Goal: Task Accomplishment & Management: Complete application form

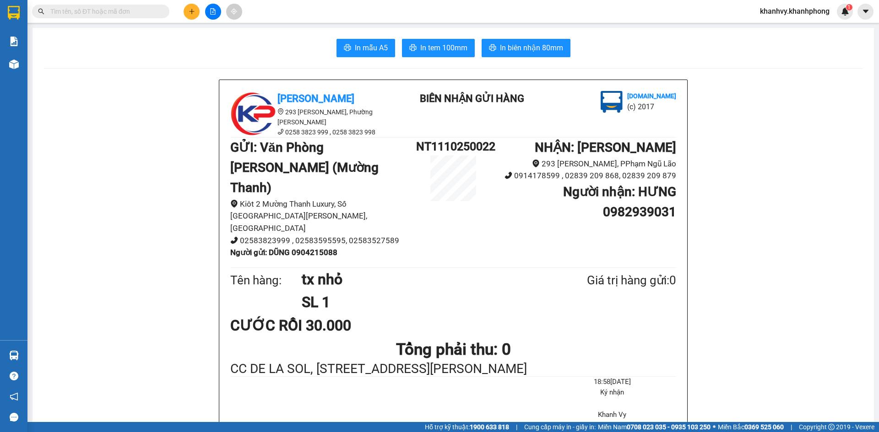
scroll to position [108, 0]
click at [154, 11] on input "text" at bounding box center [104, 11] width 108 height 10
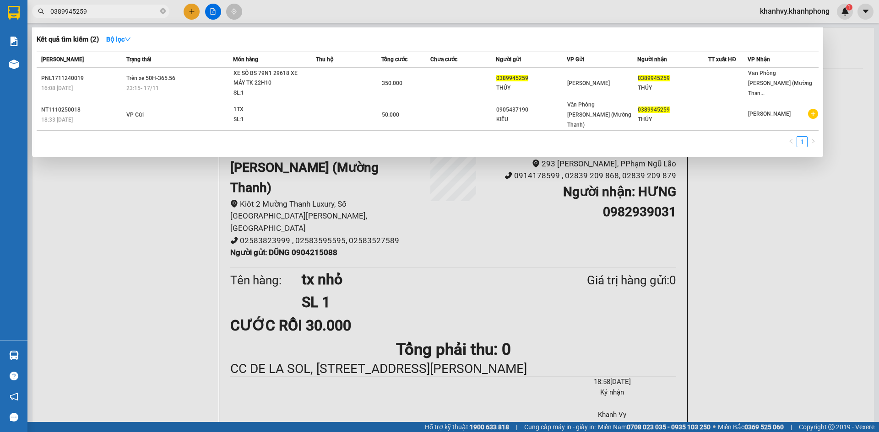
type input "0389945259"
click at [194, 10] on div at bounding box center [439, 216] width 879 height 432
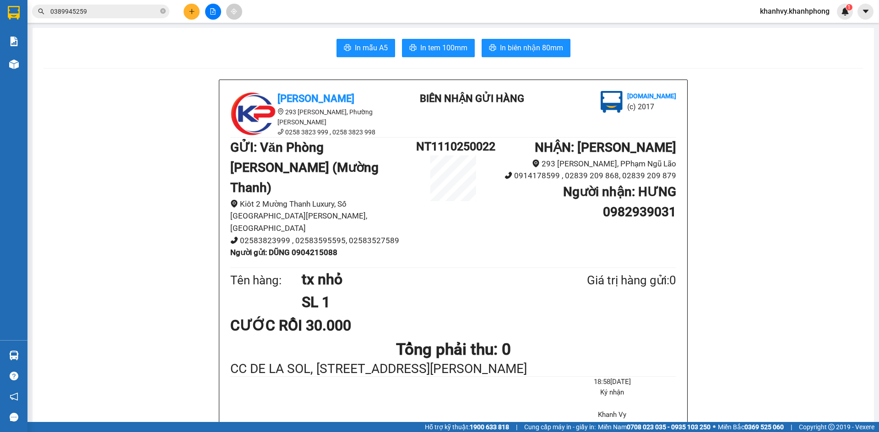
click at [193, 6] on button at bounding box center [191, 12] width 16 height 16
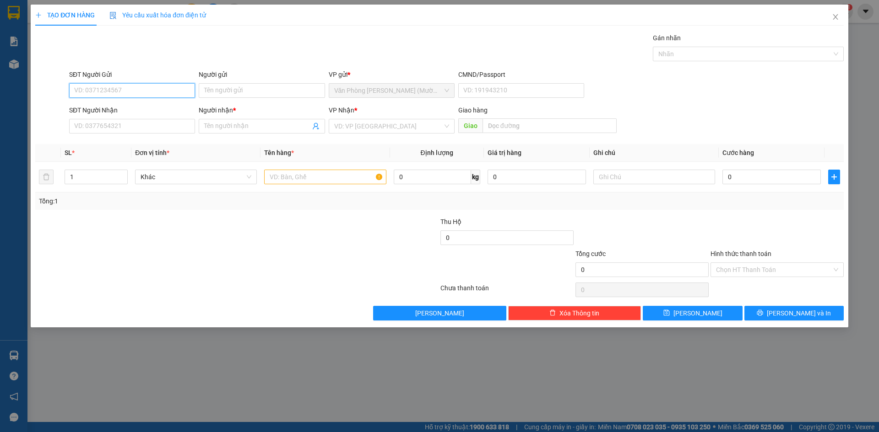
click at [129, 86] on input "SĐT Người Gửi" at bounding box center [132, 90] width 126 height 15
type input "0385944152"
click at [143, 109] on div "0385944152 - [GEOGRAPHIC_DATA]" at bounding box center [132, 109] width 115 height 10
type input "HOÀNG THÁI"
type input "0385944152"
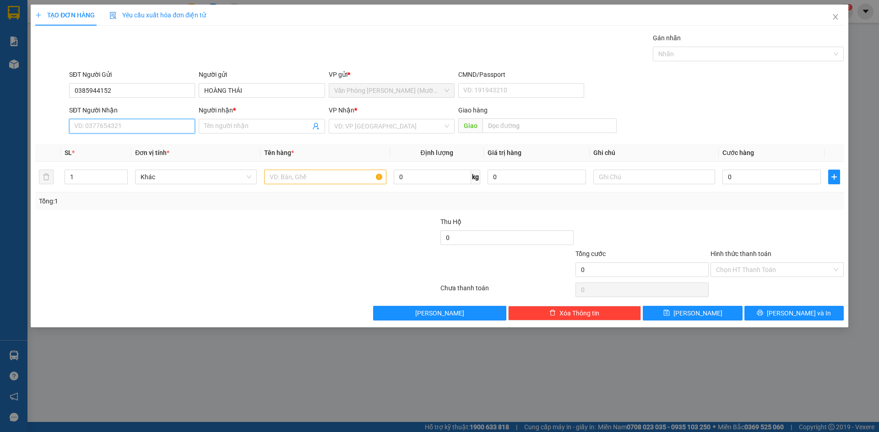
click at [138, 126] on input "SĐT Người Nhận" at bounding box center [132, 126] width 126 height 15
type input "0706684612"
click at [124, 149] on div "0706684612 - [GEOGRAPHIC_DATA]" at bounding box center [132, 145] width 115 height 10
type input "[PERSON_NAME]"
type input "0706684612"
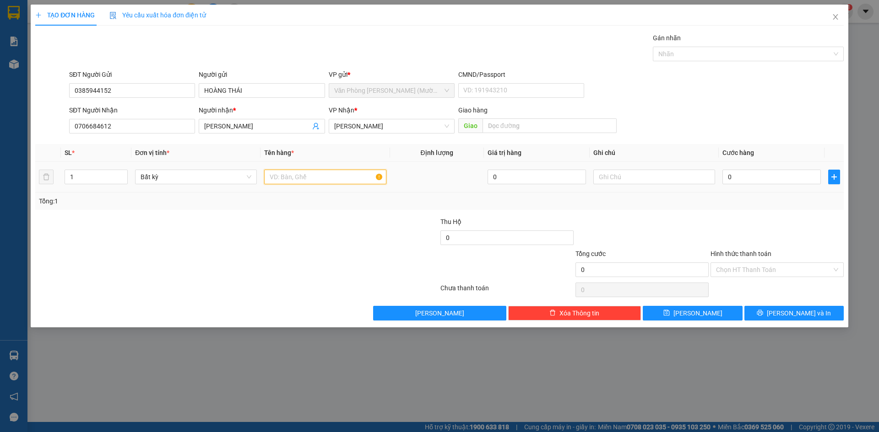
click at [358, 177] on input "text" at bounding box center [325, 177] width 122 height 15
type input "HỘP NHỎ"
click at [260, 258] on div at bounding box center [169, 265] width 270 height 32
click at [775, 178] on input "0" at bounding box center [771, 177] width 98 height 15
type input "2"
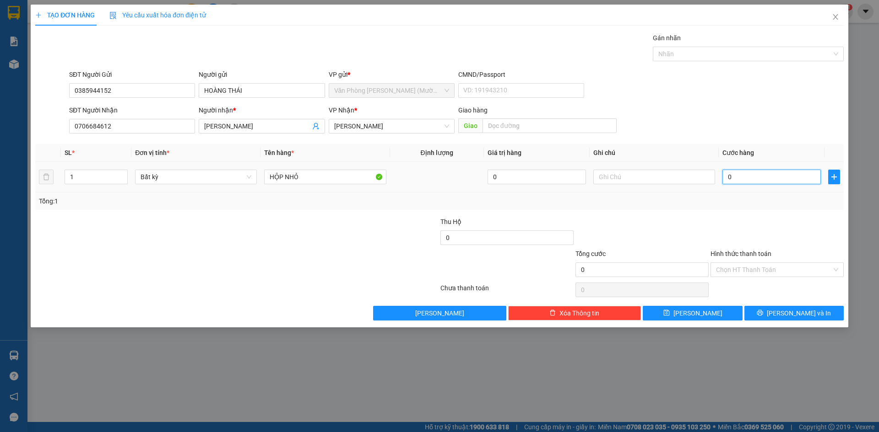
type input "2"
type input "20"
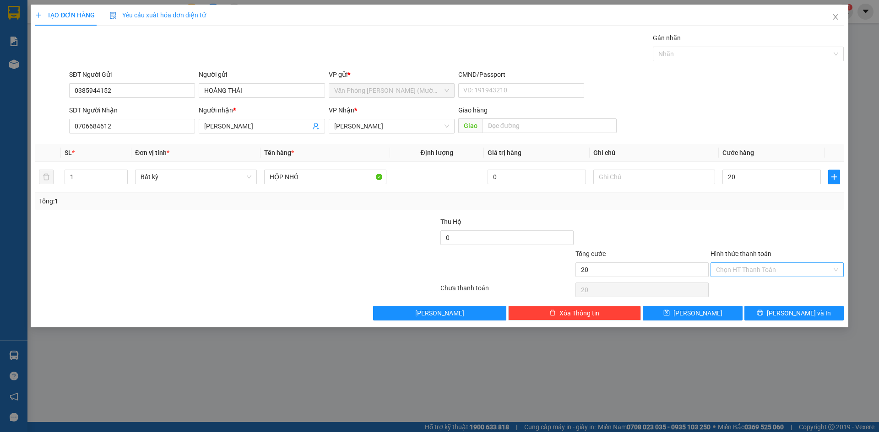
type input "20.000"
click at [809, 271] on input "Hình thức thanh toán" at bounding box center [774, 270] width 116 height 14
click at [798, 293] on div "Tại văn phòng" at bounding box center [777, 288] width 122 height 10
type input "0"
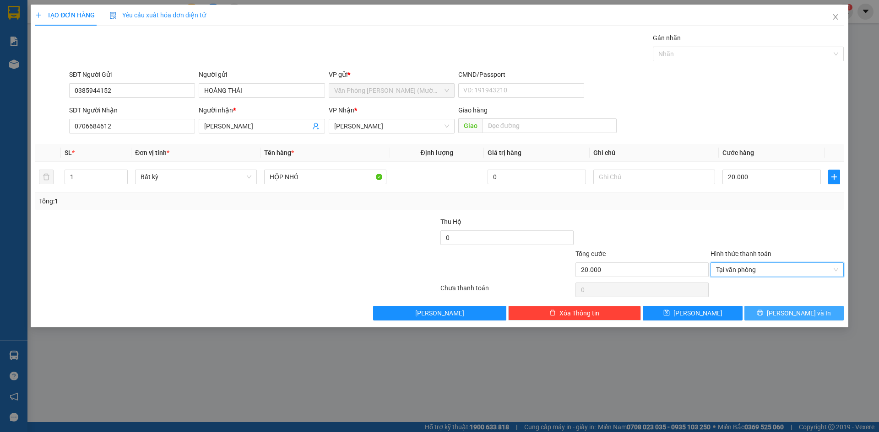
click at [792, 309] on span "[PERSON_NAME] và In" at bounding box center [798, 313] width 64 height 10
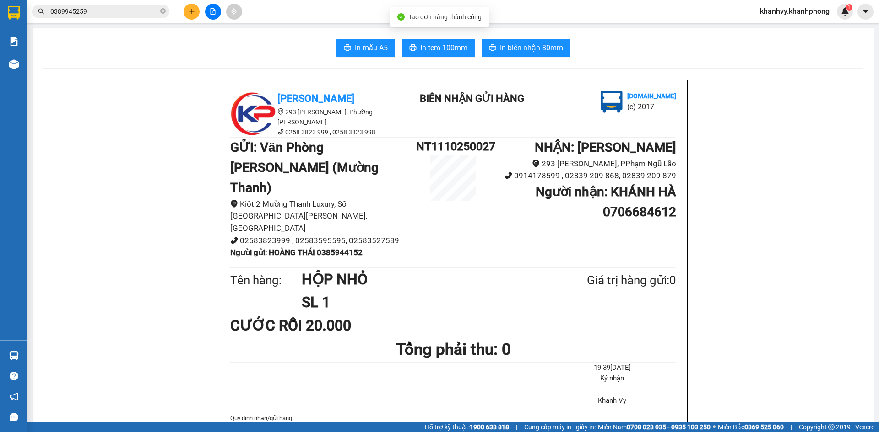
click at [516, 56] on button "In biên nhận 80mm" at bounding box center [525, 48] width 89 height 18
click at [370, 49] on span "In mẫu A5" at bounding box center [371, 47] width 33 height 11
click at [191, 11] on icon "plus" at bounding box center [192, 11] width 6 height 6
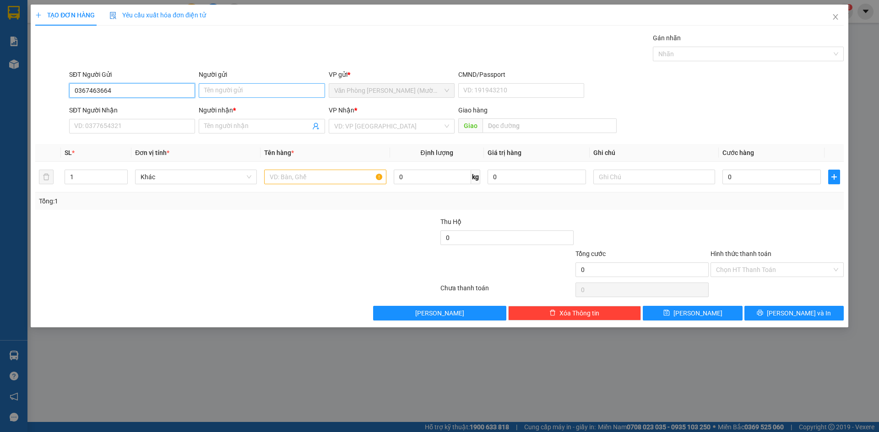
type input "0367463664"
click at [244, 91] on input "Người gửi" at bounding box center [262, 90] width 126 height 15
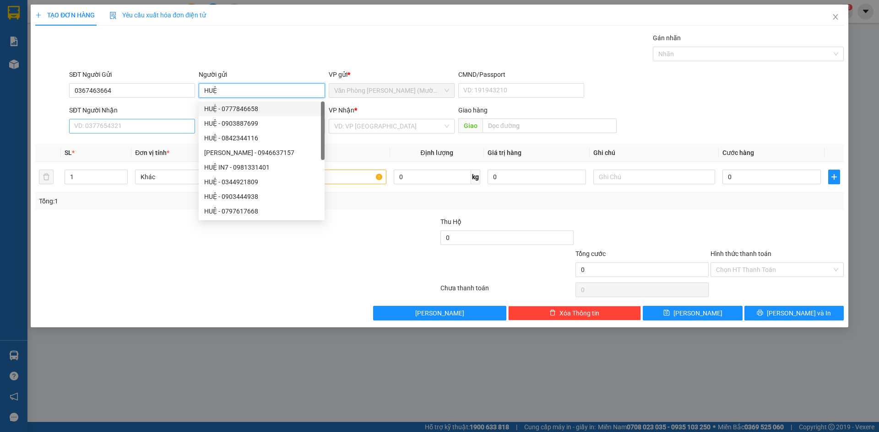
type input "HUỆ"
click at [167, 125] on input "SĐT Người Nhận" at bounding box center [132, 126] width 126 height 15
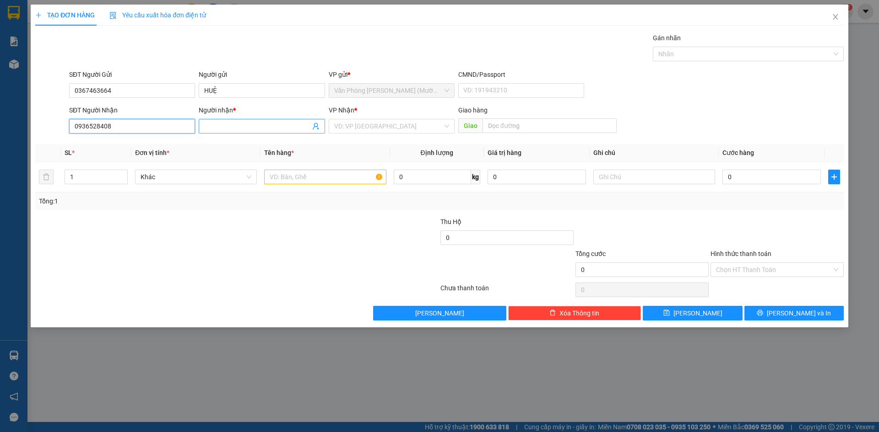
type input "0936528408"
click at [243, 127] on input "Người nhận *" at bounding box center [257, 126] width 106 height 10
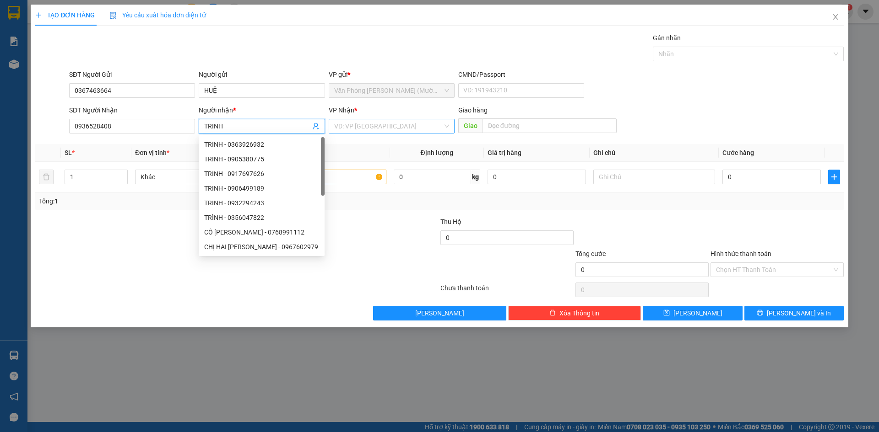
type input "TRINH"
click at [375, 119] on input "search" at bounding box center [388, 126] width 108 height 14
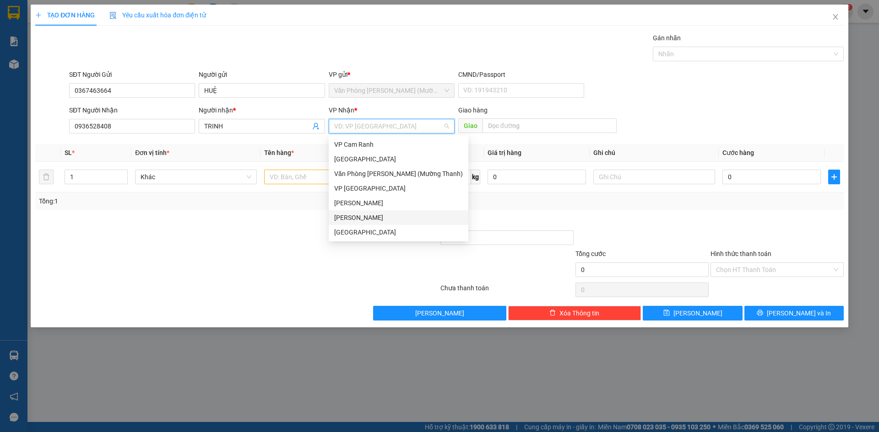
click at [367, 218] on div "[PERSON_NAME]" at bounding box center [398, 218] width 129 height 10
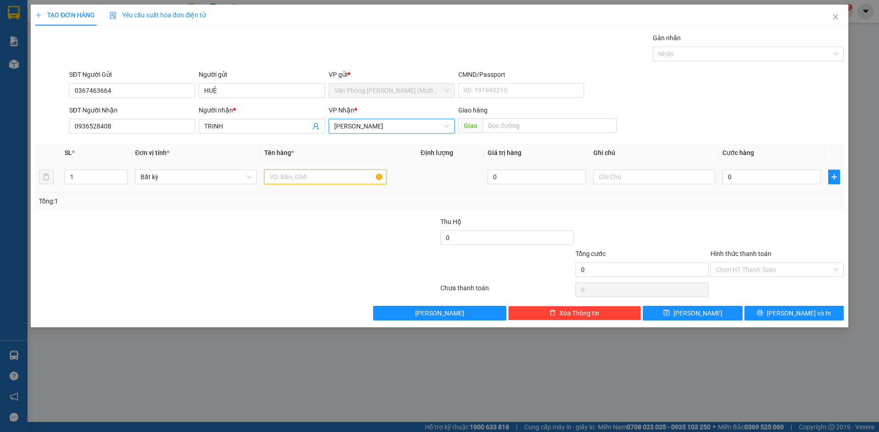
click at [308, 178] on input "text" at bounding box center [325, 177] width 122 height 15
type input "[GEOGRAPHIC_DATA]"
click at [794, 177] on input "0" at bounding box center [771, 177] width 98 height 15
type input "5"
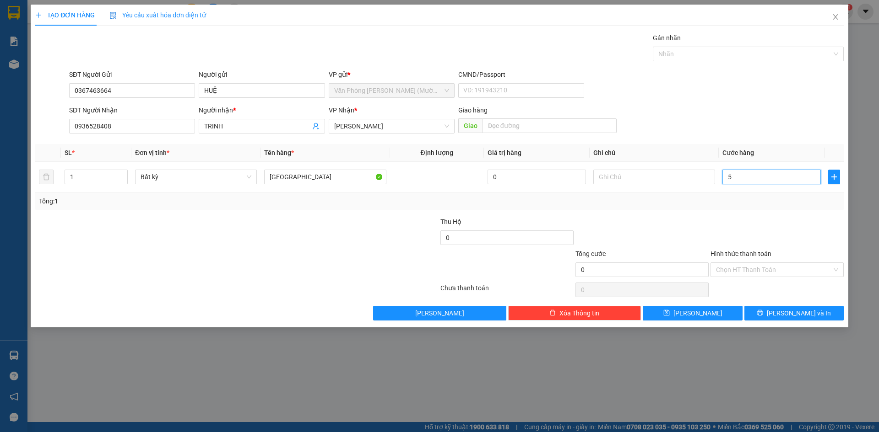
type input "5"
type input "50"
type input "50.000"
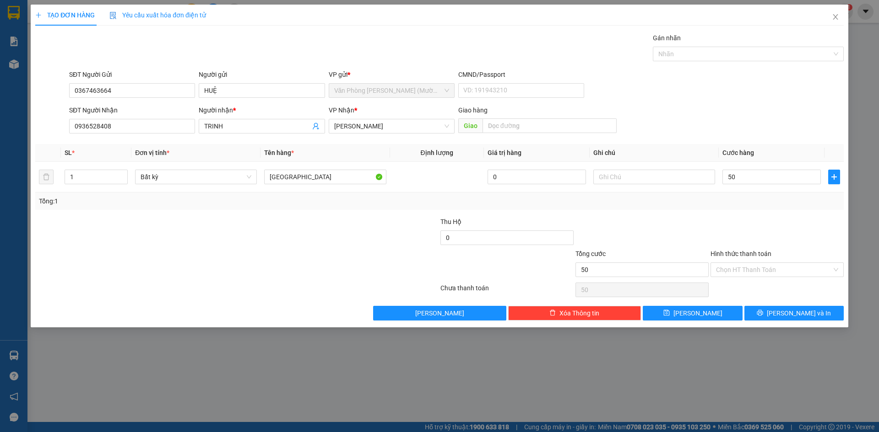
type input "50.000"
click at [800, 196] on div "Tổng: 1" at bounding box center [439, 201] width 801 height 10
click at [766, 275] on input "Hình thức thanh toán" at bounding box center [774, 270] width 116 height 14
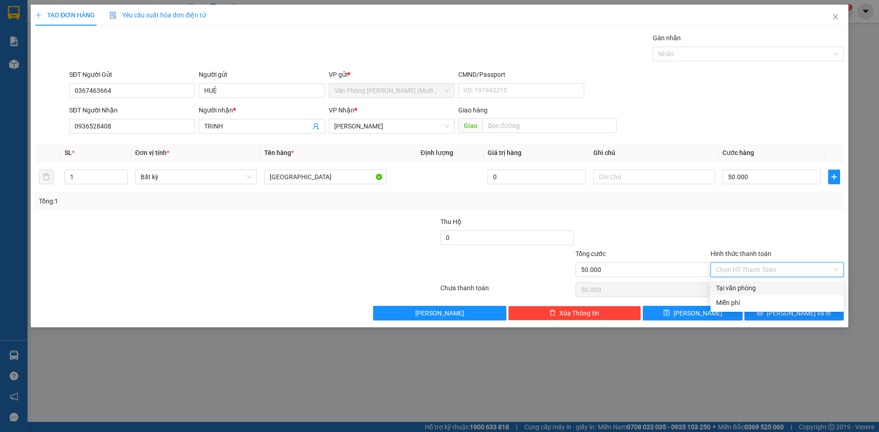
click at [748, 289] on div "Tại văn phòng" at bounding box center [777, 288] width 122 height 10
type input "0"
click at [744, 232] on div at bounding box center [776, 233] width 135 height 32
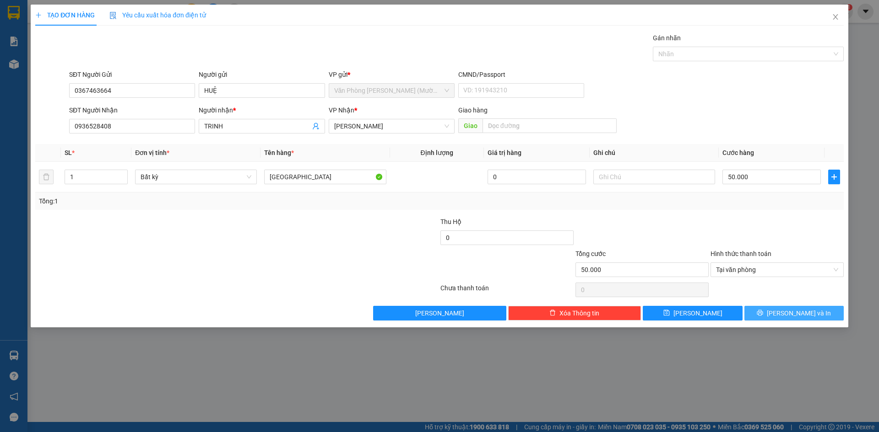
click at [811, 313] on span "[PERSON_NAME] và In" at bounding box center [798, 313] width 64 height 10
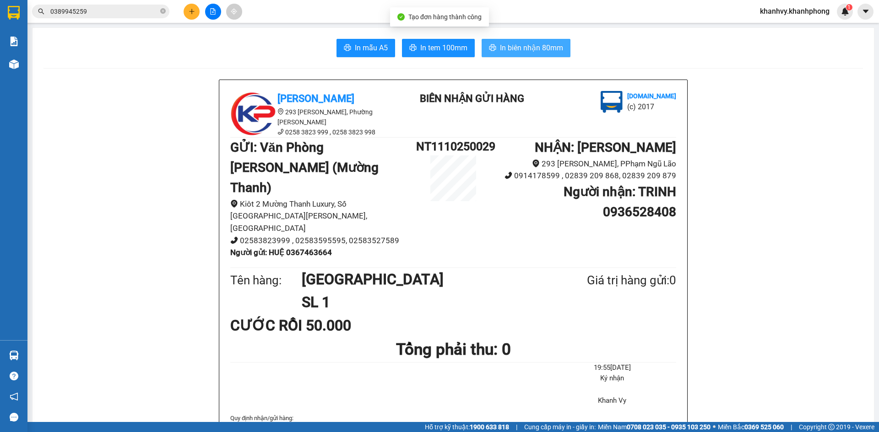
click at [515, 44] on span "In biên nhận 80mm" at bounding box center [531, 47] width 63 height 11
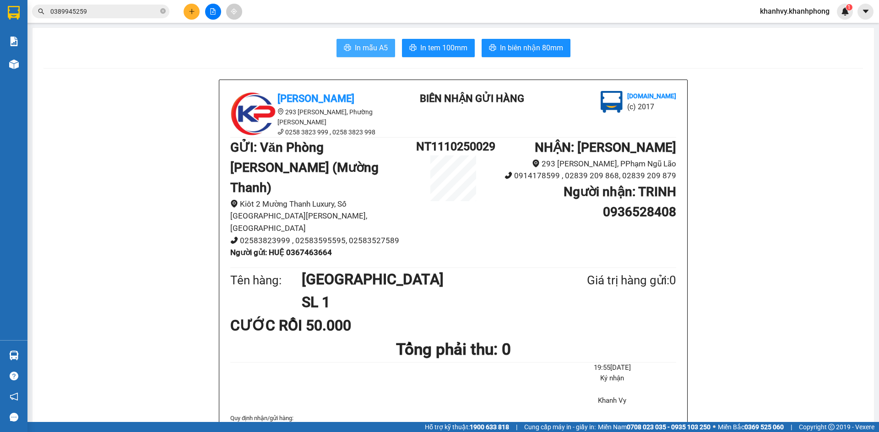
click at [377, 47] on span "In mẫu A5" at bounding box center [371, 47] width 33 height 11
